Goal: Check status: Check status

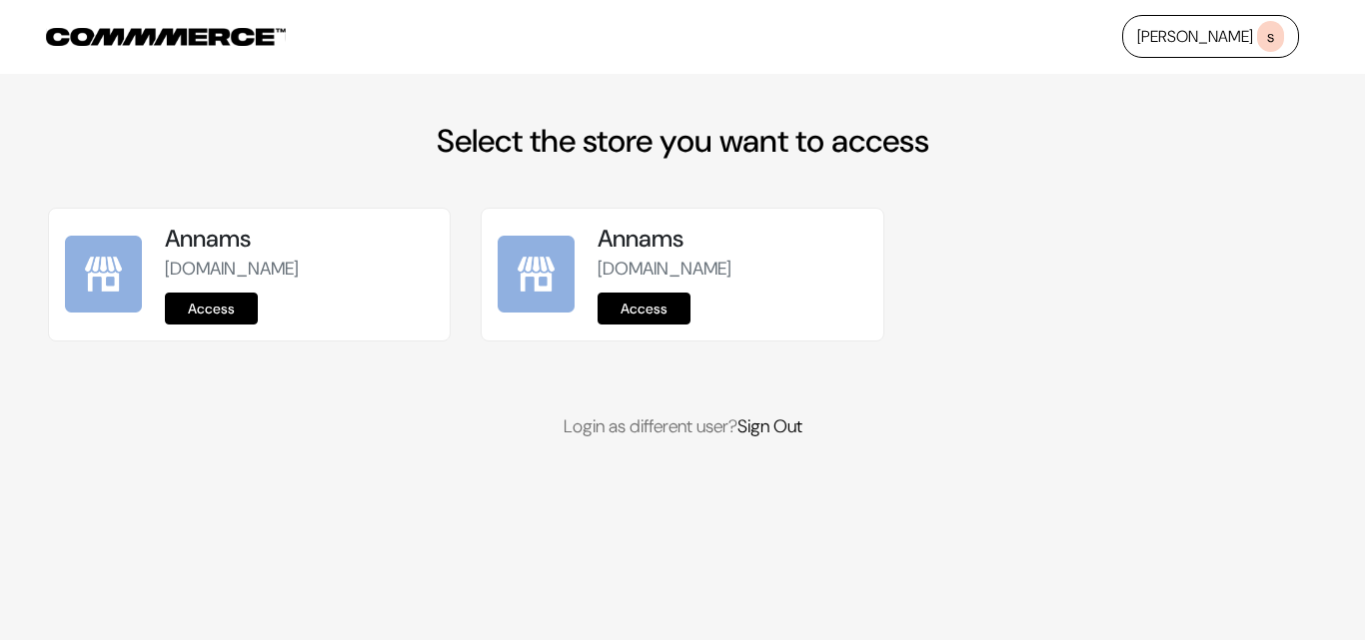
click at [225, 302] on link "Access" at bounding box center [211, 309] width 93 height 32
click at [226, 316] on link "Access" at bounding box center [211, 309] width 93 height 32
click at [238, 296] on link "Access" at bounding box center [211, 309] width 93 height 32
click at [246, 306] on link "Access" at bounding box center [211, 309] width 93 height 32
click at [214, 322] on link "Access" at bounding box center [211, 309] width 93 height 32
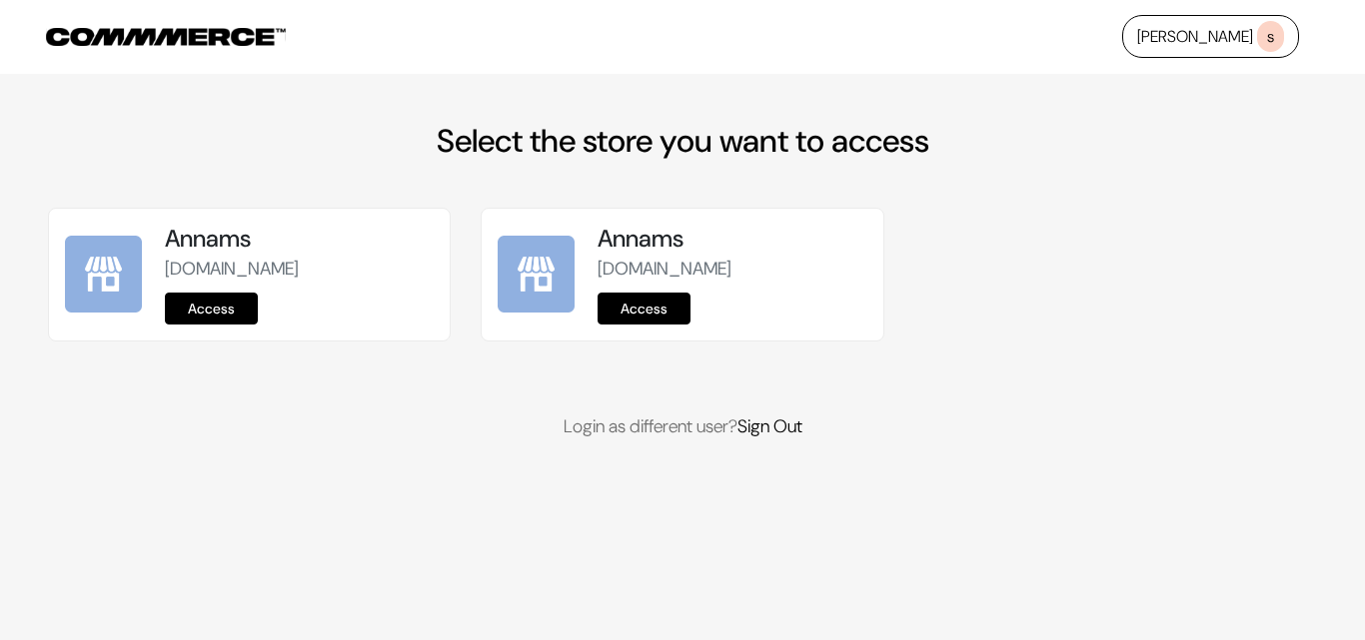
click at [203, 297] on link "Access" at bounding box center [211, 309] width 93 height 32
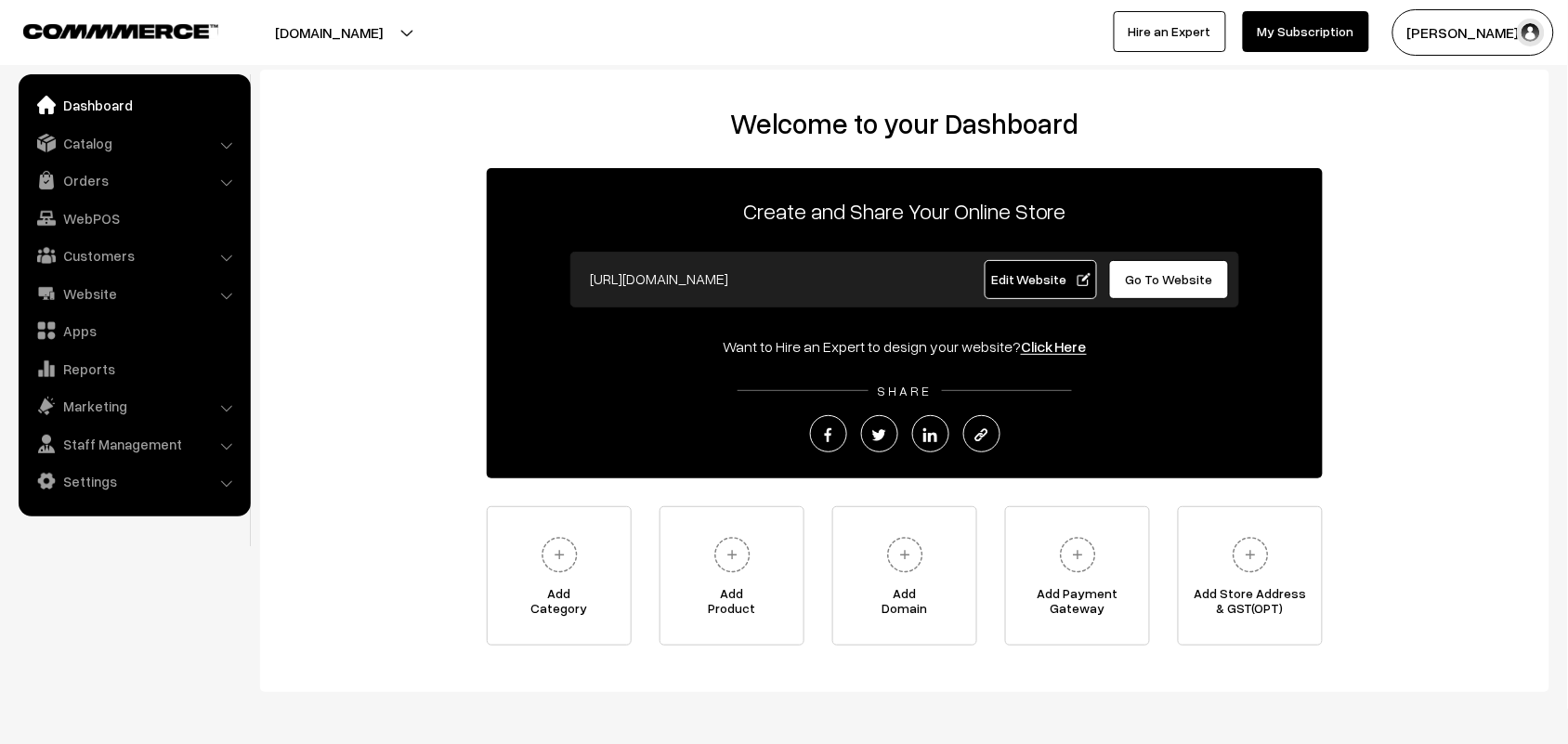
click at [99, 182] on link "Orders" at bounding box center [134, 180] width 221 height 33
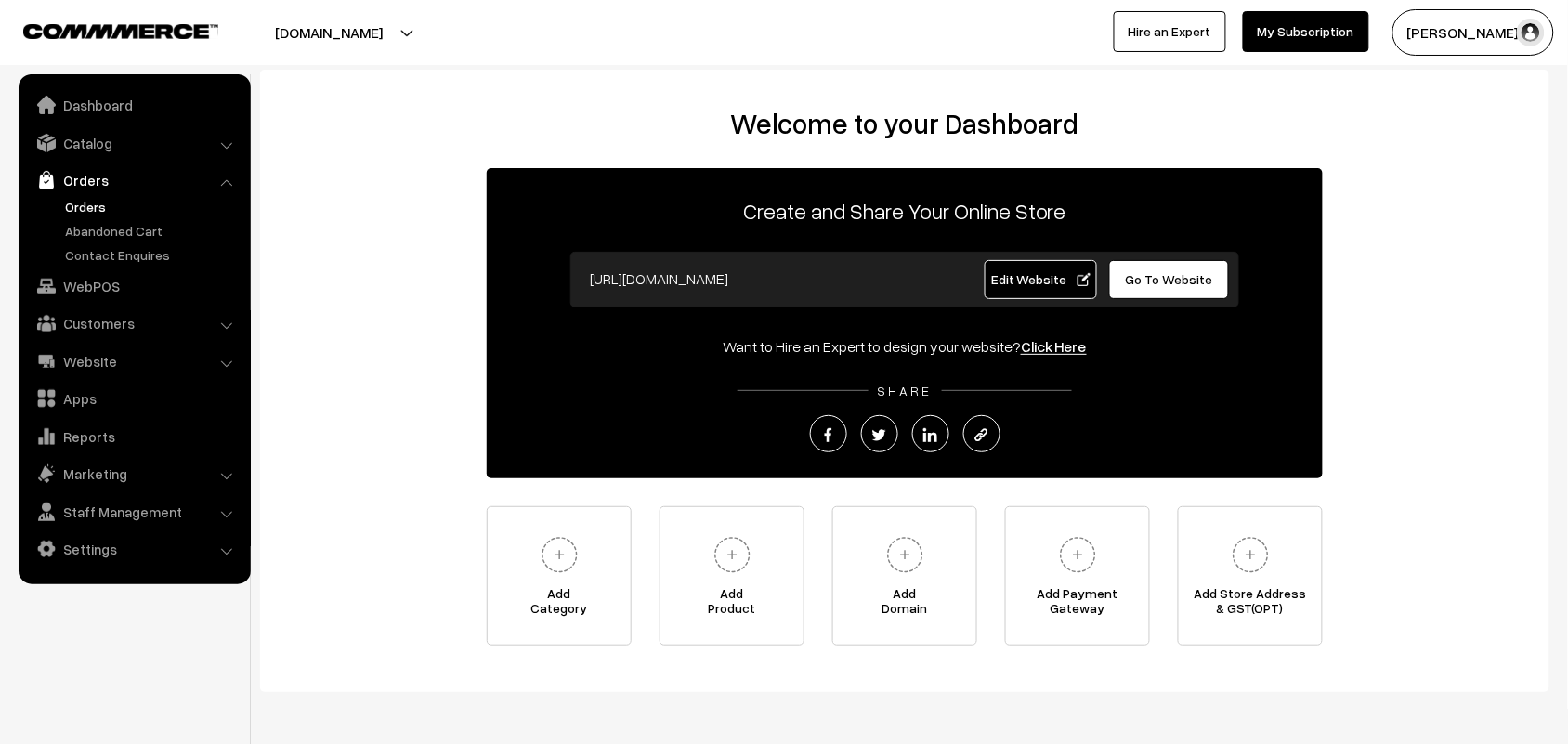
click at [96, 206] on link "Orders" at bounding box center [152, 206] width 184 height 20
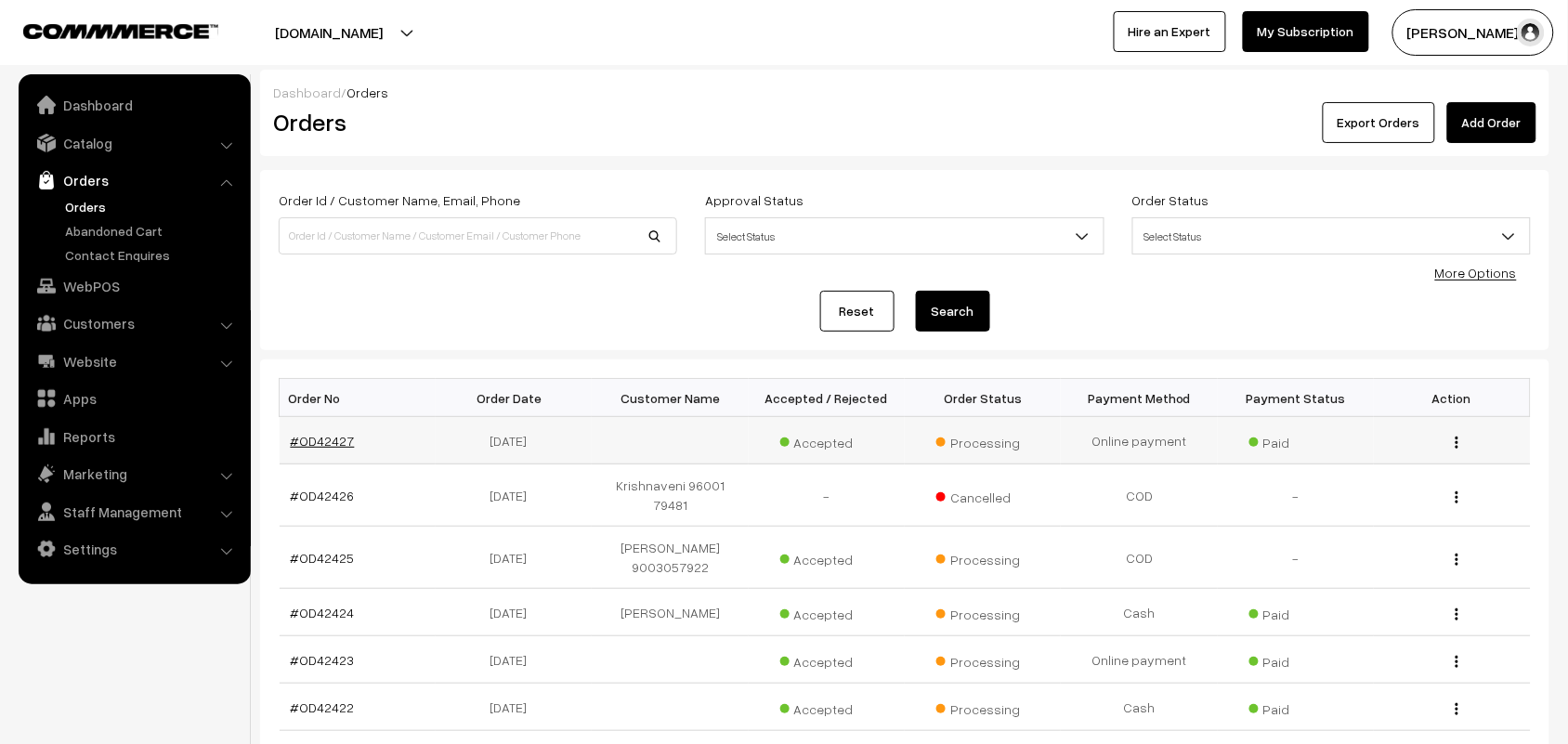
click at [300, 435] on link "#OD42427" at bounding box center [323, 441] width 64 height 16
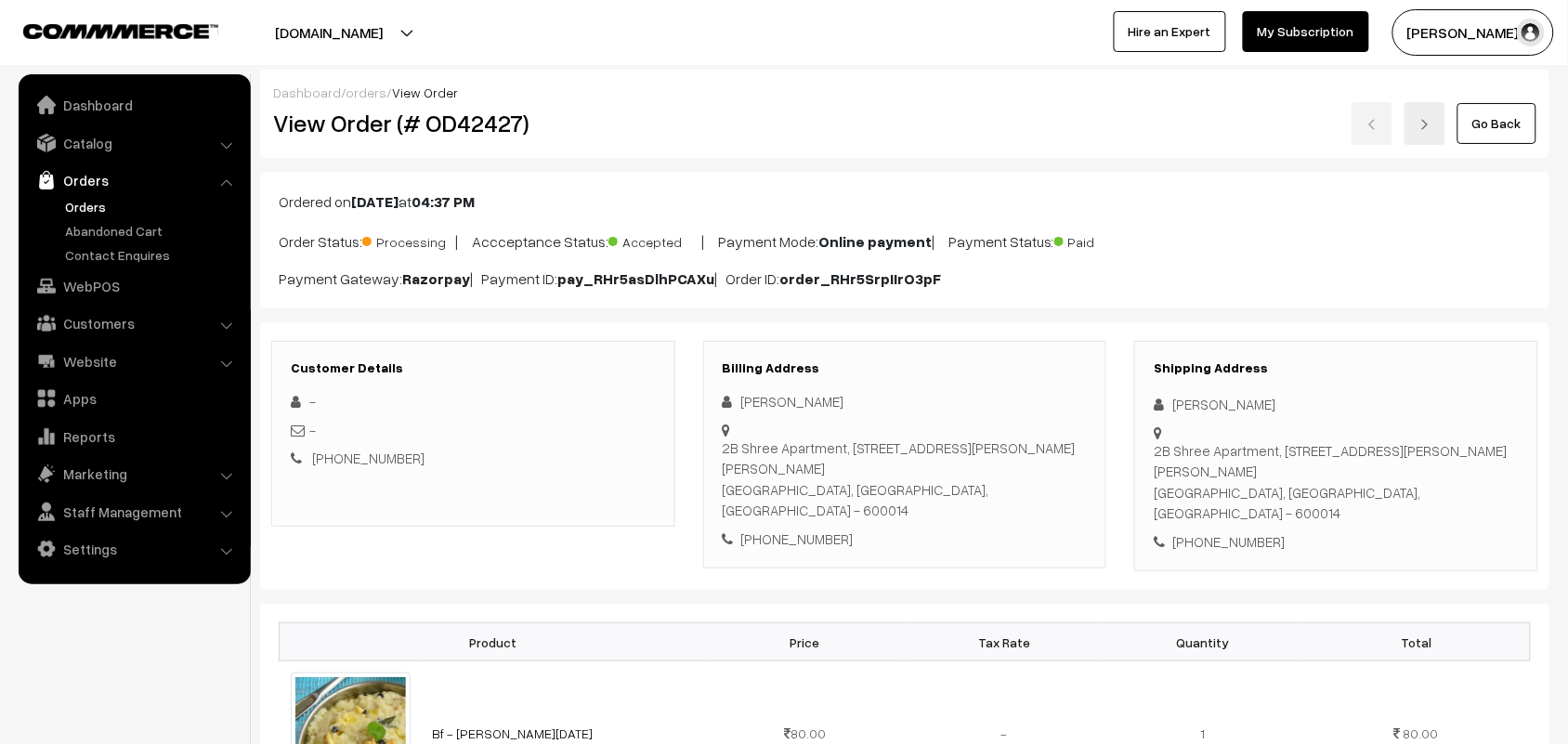
click at [1492, 126] on link "Go Back" at bounding box center [1496, 124] width 79 height 41
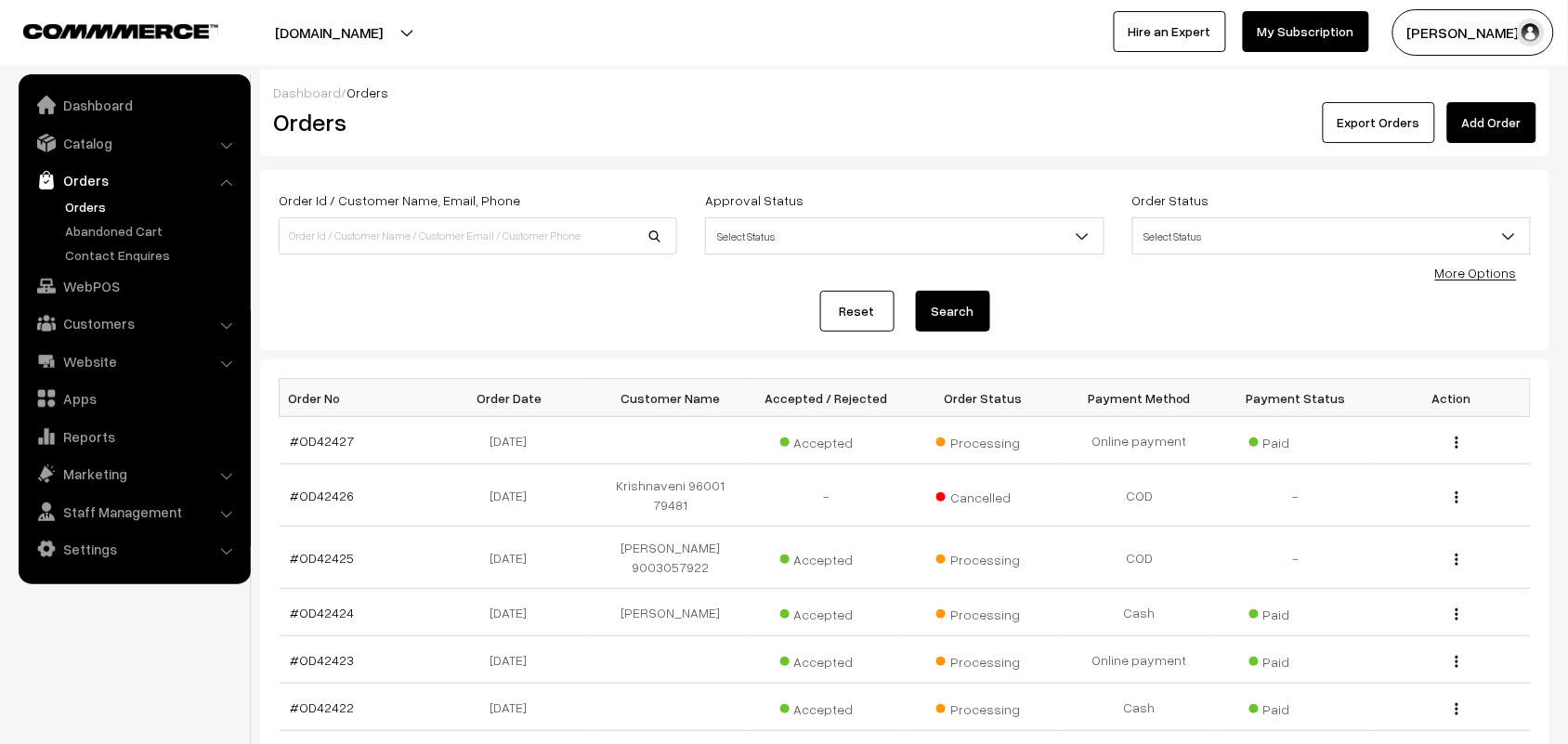
click at [88, 202] on link "Orders" at bounding box center [152, 206] width 184 height 20
click at [98, 198] on link "Orders" at bounding box center [152, 206] width 184 height 20
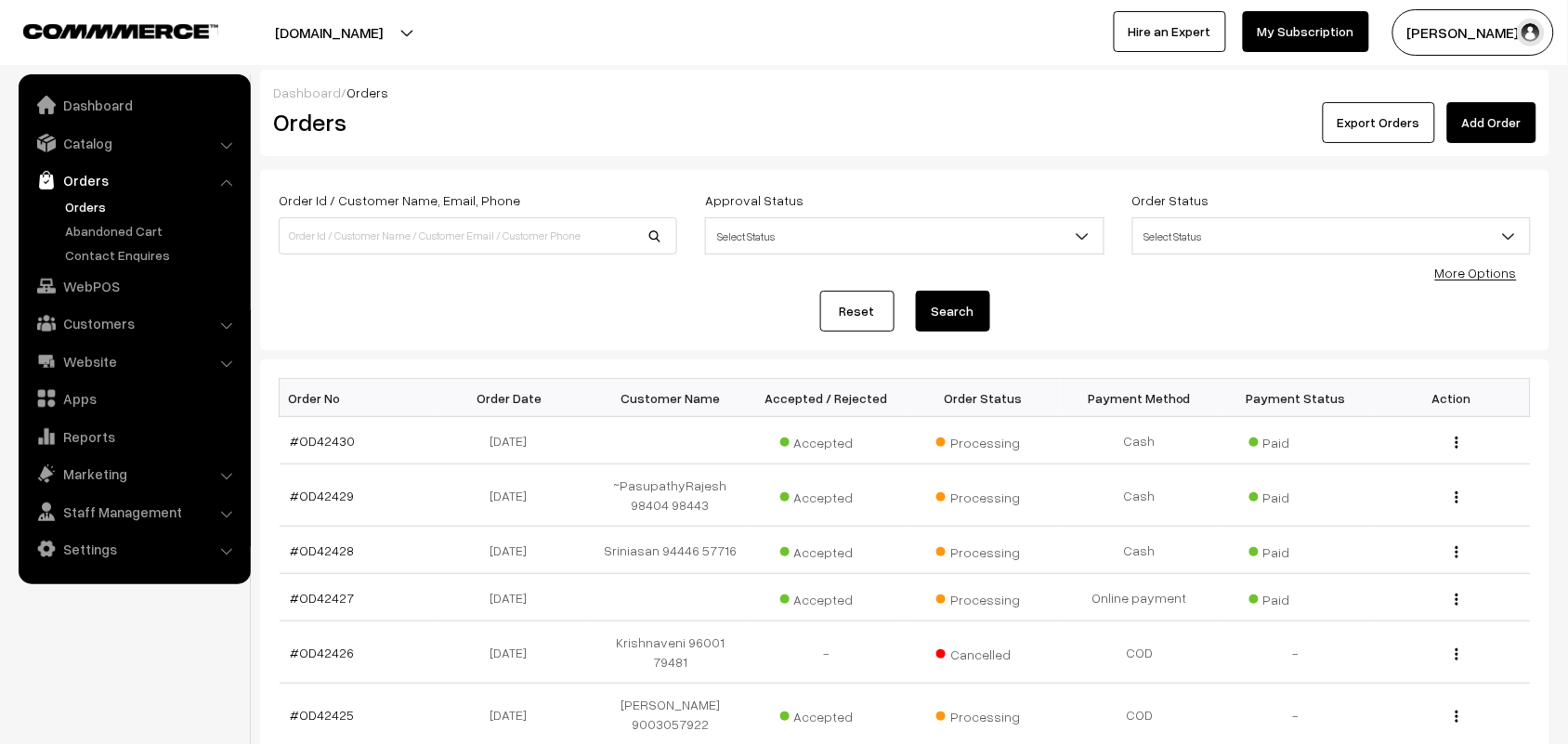
click at [82, 174] on link "Orders" at bounding box center [134, 180] width 221 height 33
click at [80, 210] on link "Orders" at bounding box center [152, 206] width 184 height 20
